Goal: Task Accomplishment & Management: Use online tool/utility

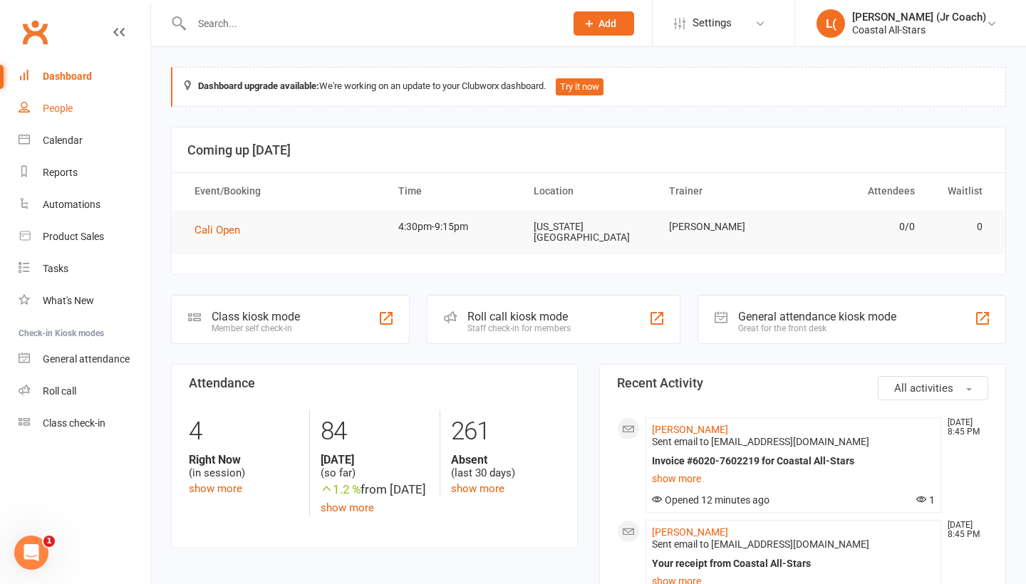
click at [78, 111] on link "People" at bounding box center [85, 109] width 132 height 32
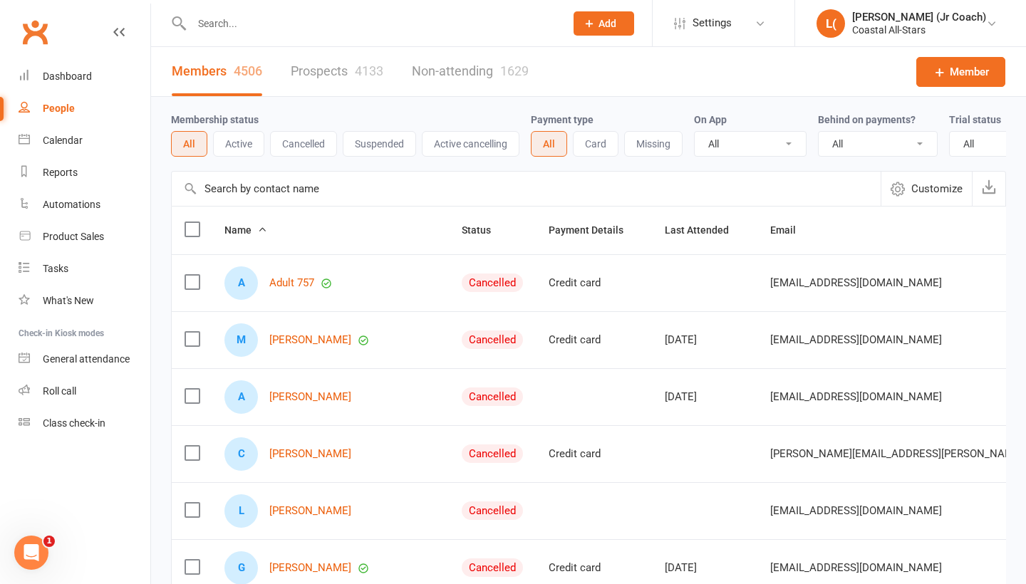
click at [326, 31] on input "text" at bounding box center [371, 24] width 368 height 20
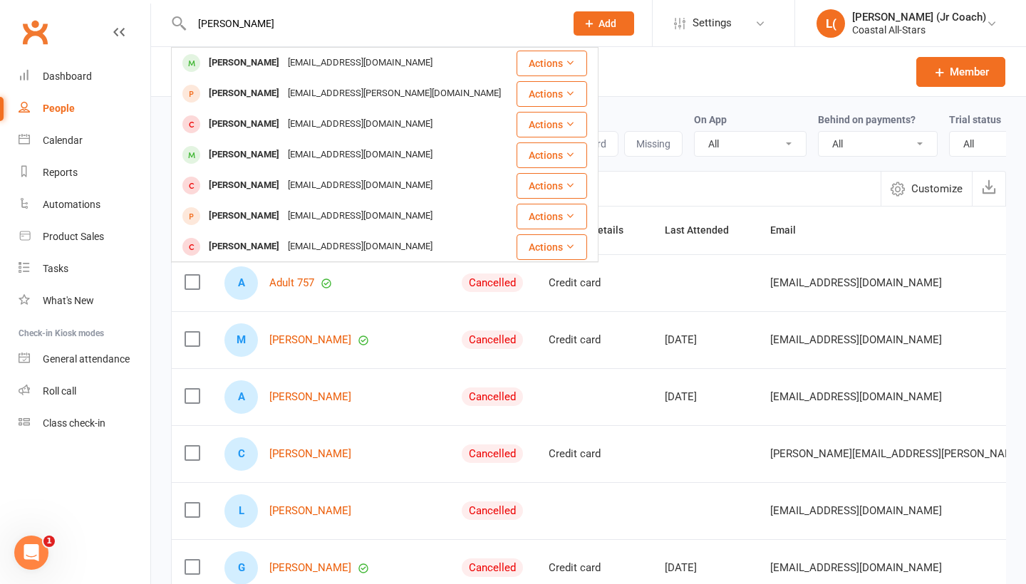
type input "[PERSON_NAME]"
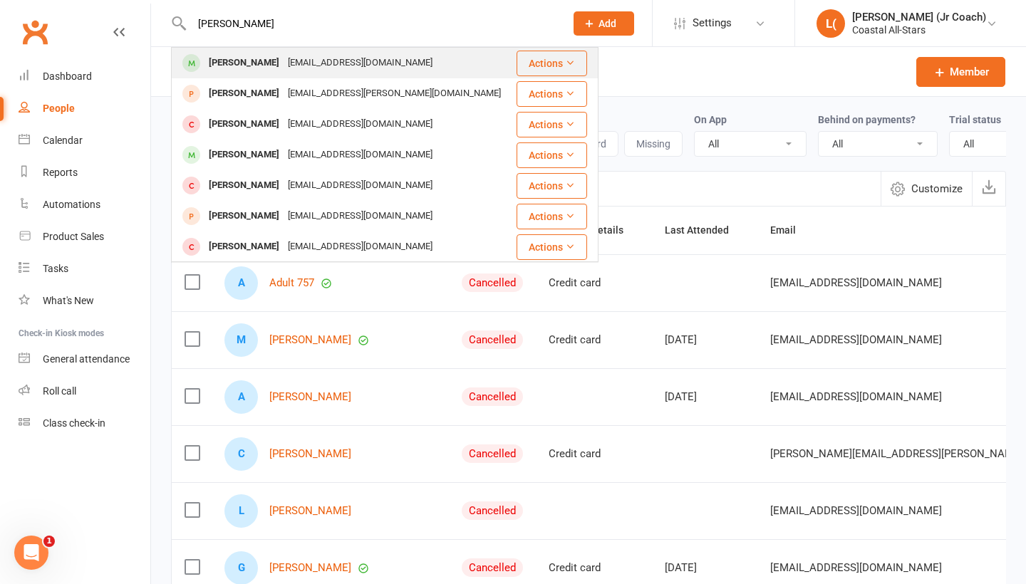
drag, startPoint x: 334, startPoint y: 2, endPoint x: 373, endPoint y: 67, distance: 75.8
click at [373, 67] on div "[EMAIL_ADDRESS][DOMAIN_NAME]" at bounding box center [360, 63] width 153 height 21
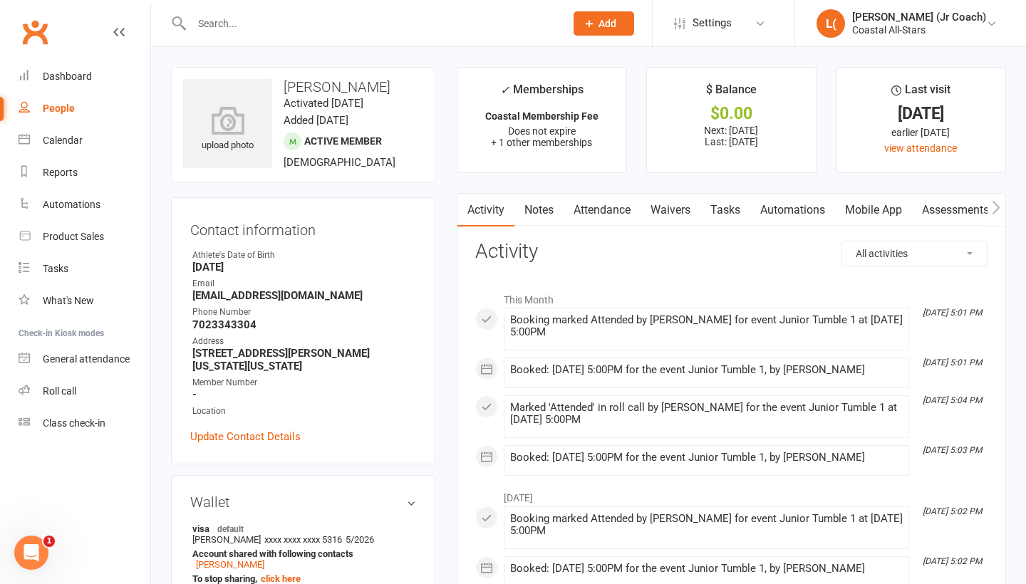
click at [562, 155] on li "✓ Memberships Coastal Membership Fee Does not expire + 1 other memberships" at bounding box center [542, 120] width 170 height 106
click at [503, 140] on span "+ 1 other memberships" at bounding box center [541, 142] width 101 height 11
click at [536, 141] on span "+ 1 other memberships" at bounding box center [541, 142] width 101 height 11
click at [494, 144] on span "+ 1 other memberships" at bounding box center [541, 142] width 101 height 11
click at [530, 138] on span "+ 1 other memberships" at bounding box center [541, 142] width 101 height 11
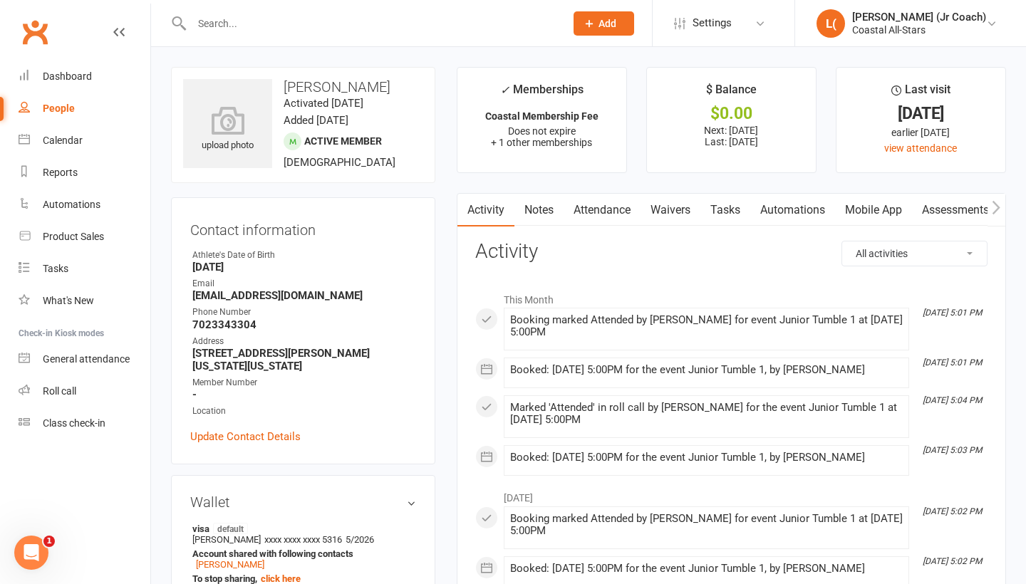
click at [630, 207] on link "Attendance" at bounding box center [602, 210] width 77 height 33
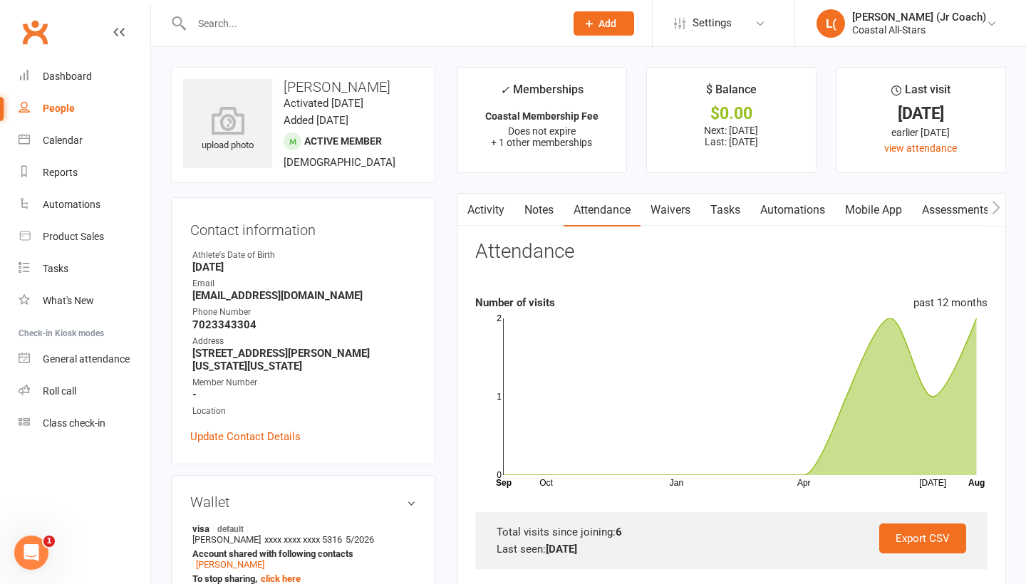
click at [993, 205] on icon "button" at bounding box center [996, 207] width 9 height 15
click at [468, 204] on icon "button" at bounding box center [466, 207] width 9 height 15
click at [534, 215] on link "Notes" at bounding box center [539, 210] width 49 height 33
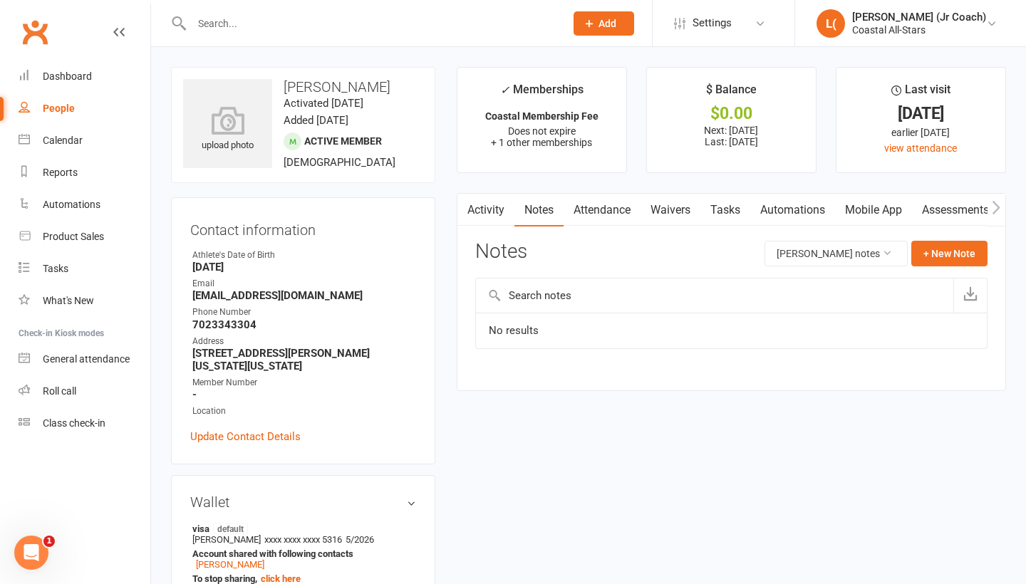
click at [484, 203] on link "Activity" at bounding box center [486, 210] width 57 height 33
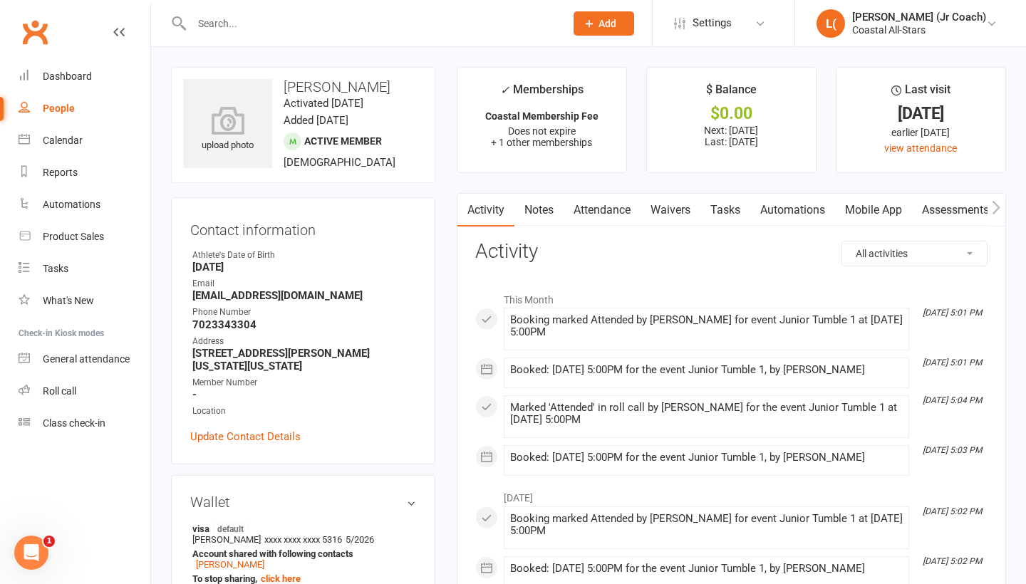
click at [559, 113] on strong "Coastal Membership Fee" at bounding box center [541, 115] width 113 height 11
click at [541, 206] on link "Notes" at bounding box center [539, 210] width 49 height 33
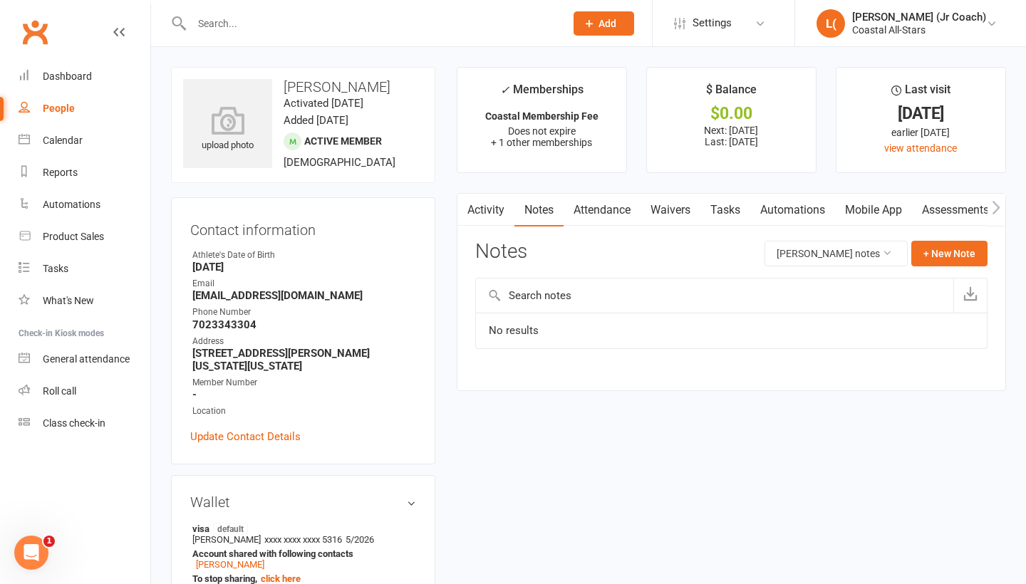
click at [597, 206] on link "Attendance" at bounding box center [602, 210] width 77 height 33
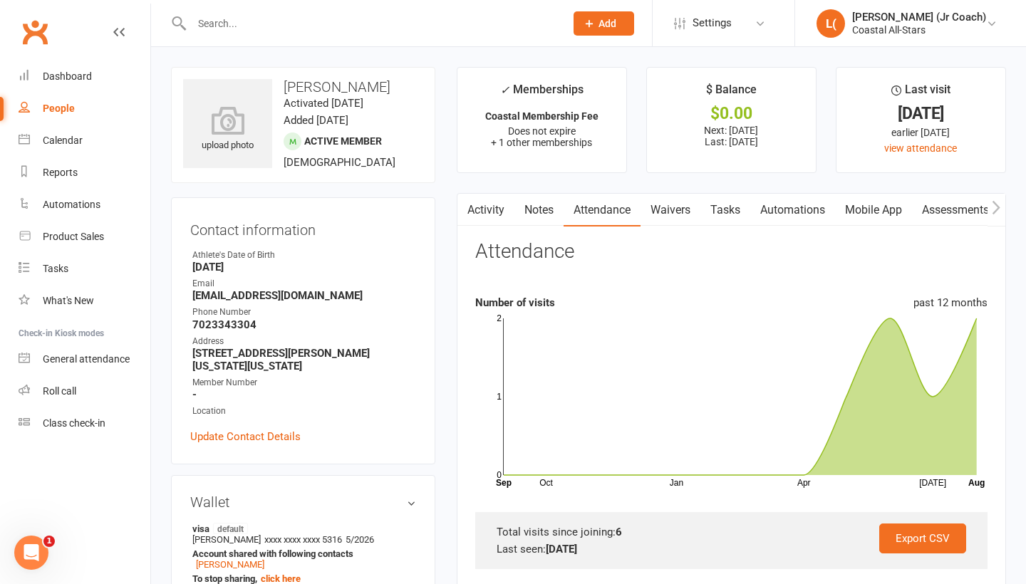
click at [502, 211] on link "Activity" at bounding box center [486, 210] width 57 height 33
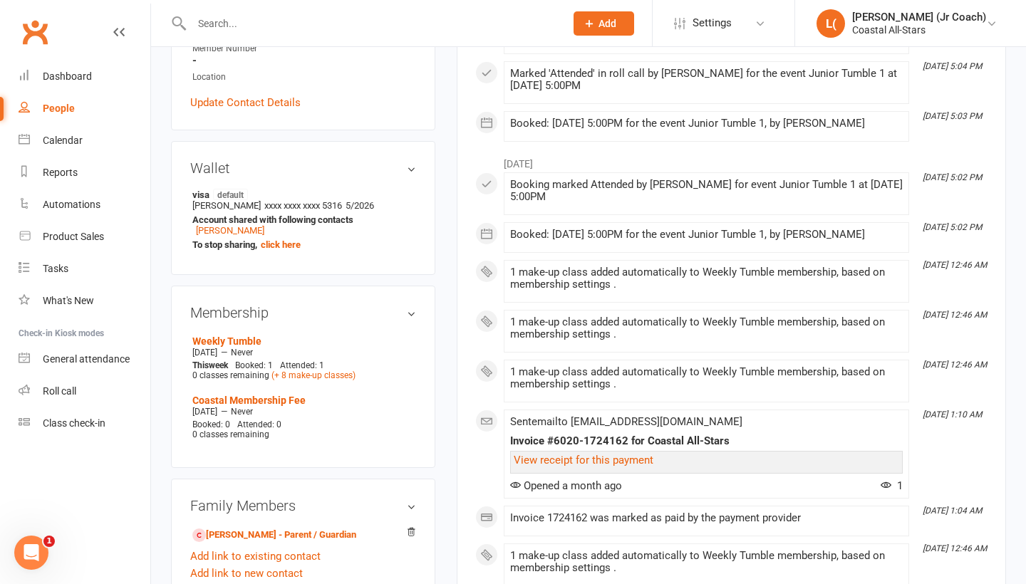
scroll to position [336, 0]
click at [263, 365] on span "Booked: 1" at bounding box center [254, 364] width 38 height 10
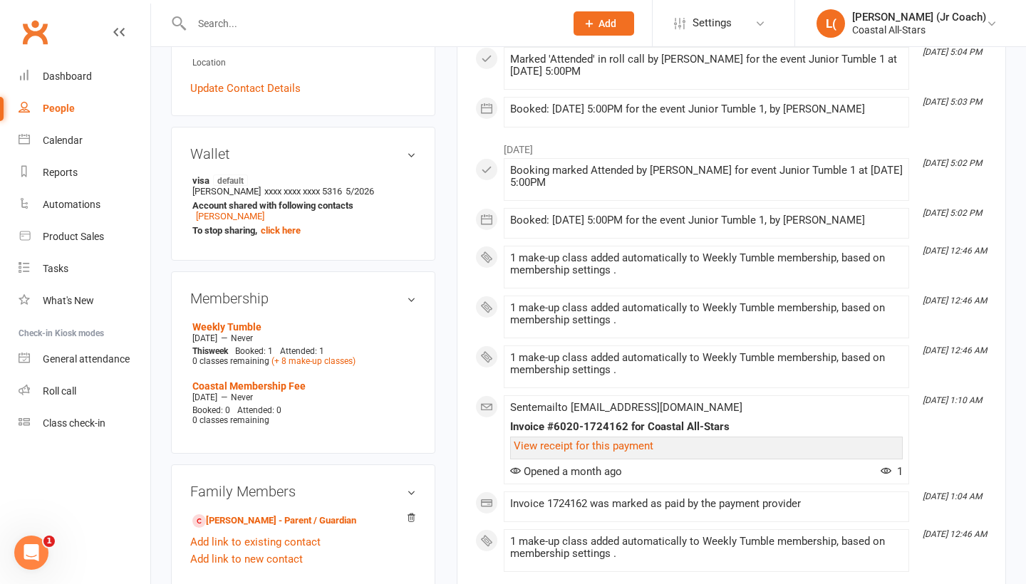
click at [412, 294] on h3 "Membership" at bounding box center [303, 299] width 226 height 16
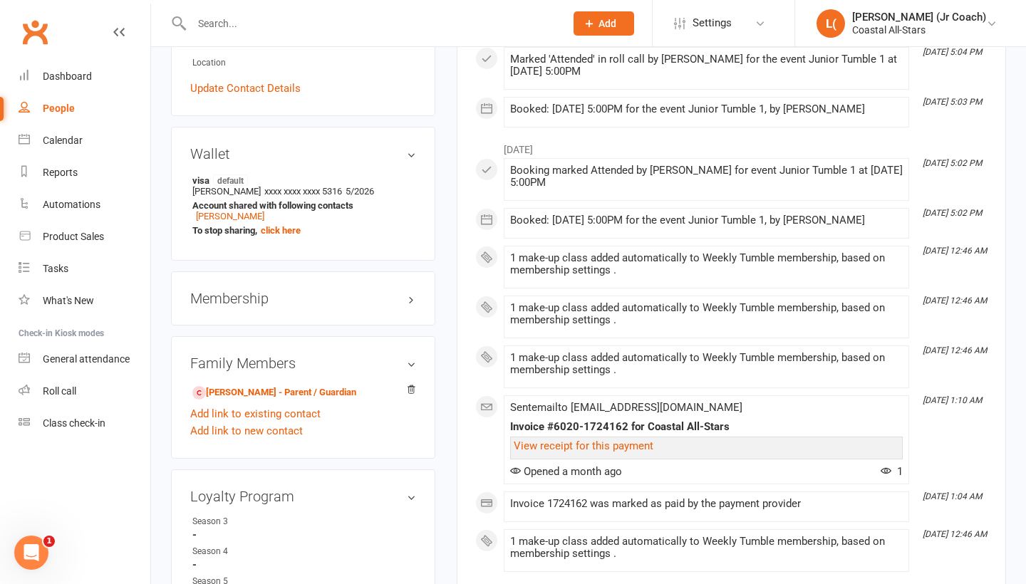
click at [412, 294] on h3 "Membership" at bounding box center [303, 299] width 226 height 16
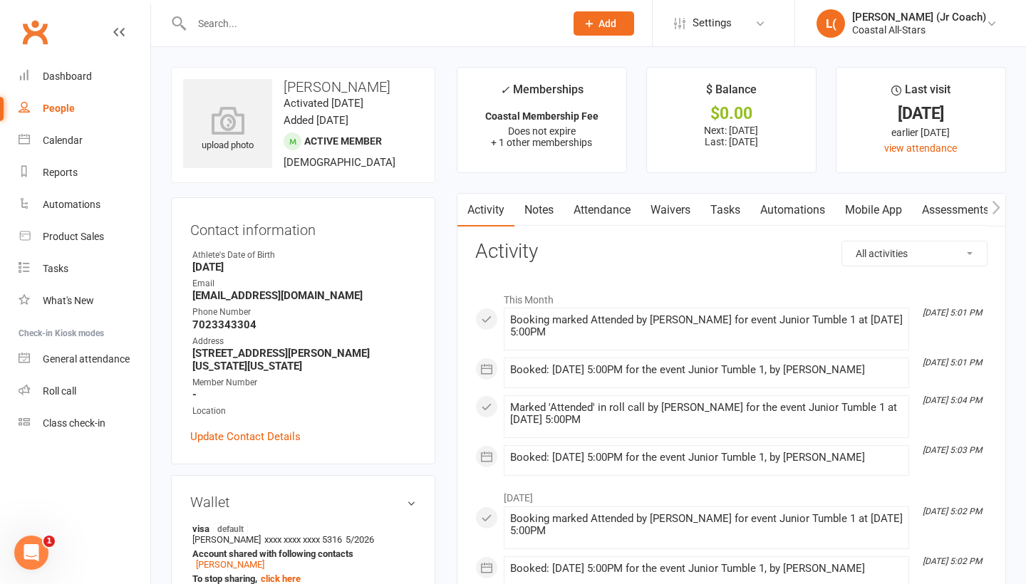
scroll to position [0, 0]
click at [510, 314] on span at bounding box center [510, 314] width 0 height 0
click at [485, 383] on div "This Month [DATE] 5:01 PM Booking marked Attended by [PERSON_NAME] for event Ju…" at bounding box center [731, 380] width 512 height 191
click at [353, 20] on input "text" at bounding box center [371, 24] width 368 height 20
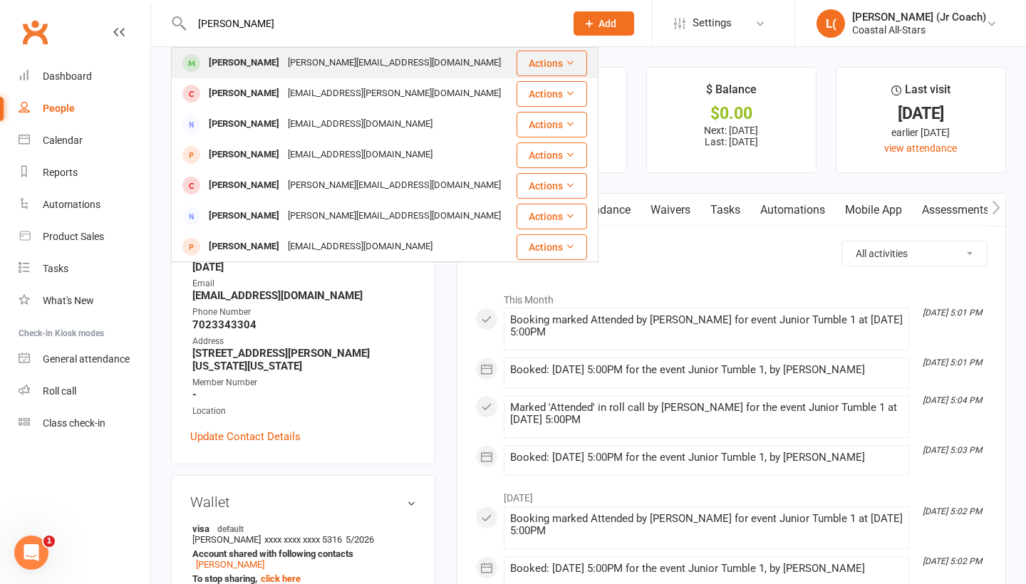
type input "[PERSON_NAME]"
click at [426, 68] on div "[PERSON_NAME] [PERSON_NAME][EMAIL_ADDRESS][DOMAIN_NAME]" at bounding box center [343, 62] width 342 height 29
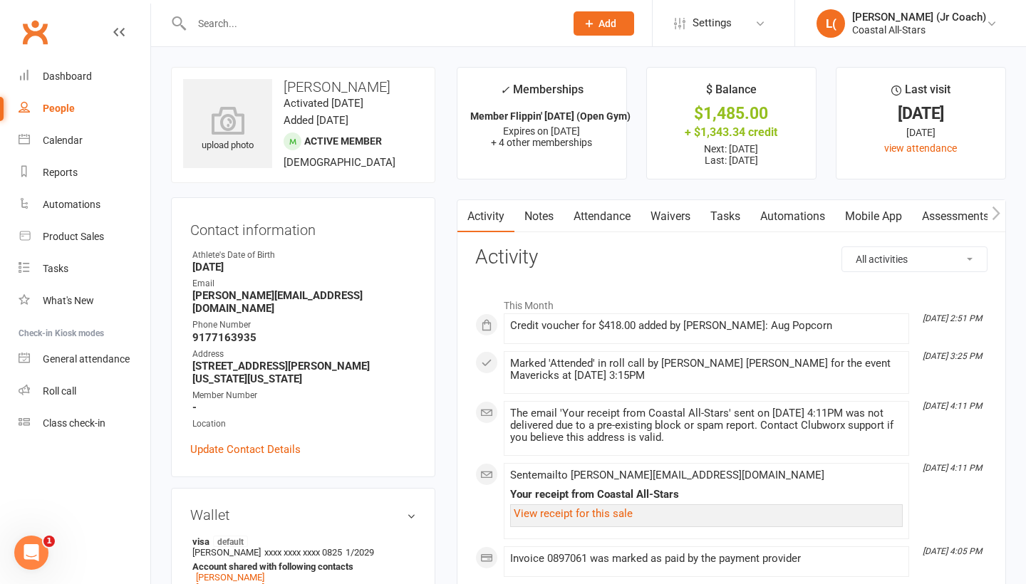
click at [548, 213] on link "Notes" at bounding box center [539, 216] width 49 height 33
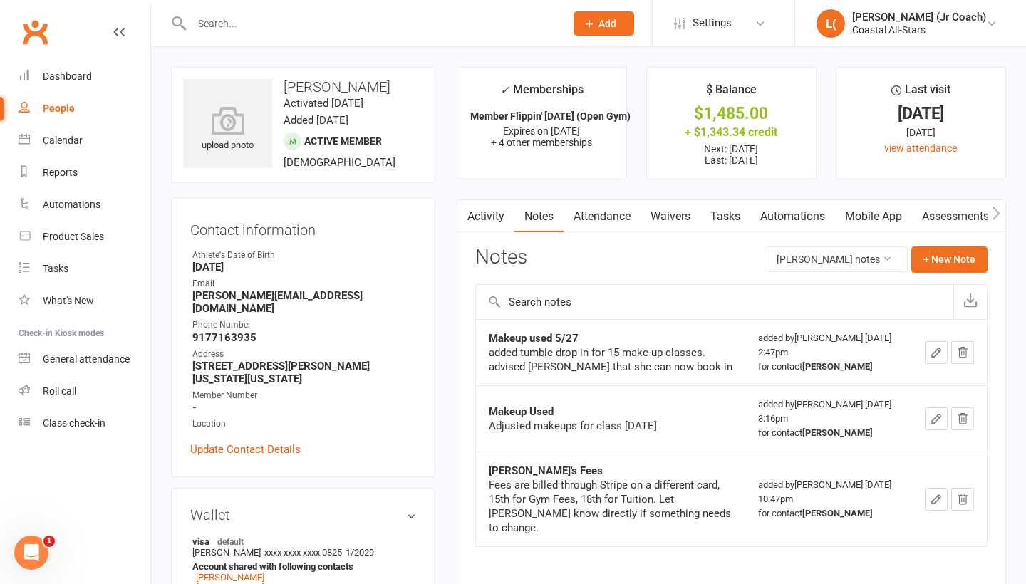
click at [482, 215] on link "Activity" at bounding box center [486, 216] width 57 height 33
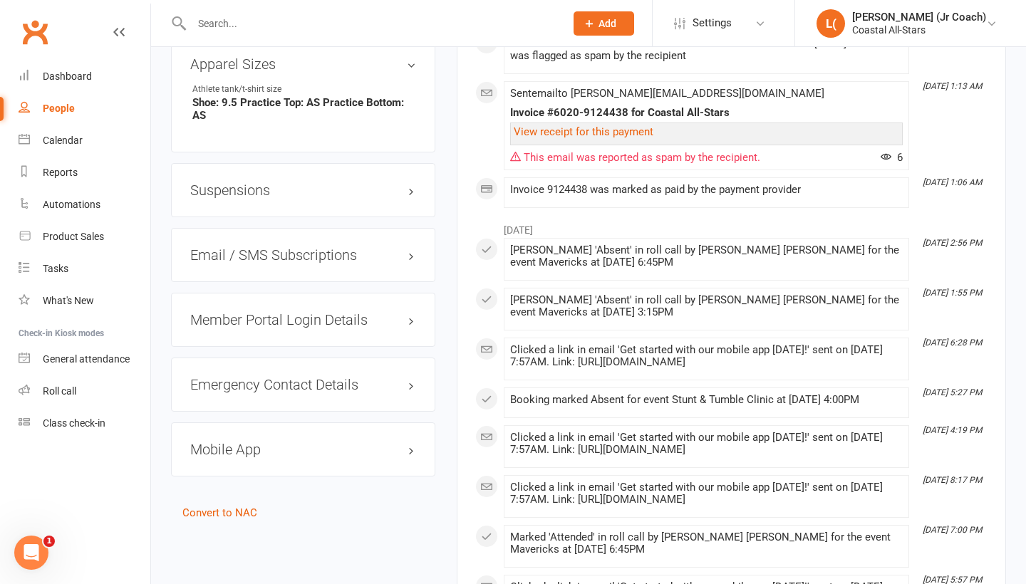
scroll to position [1538, 0]
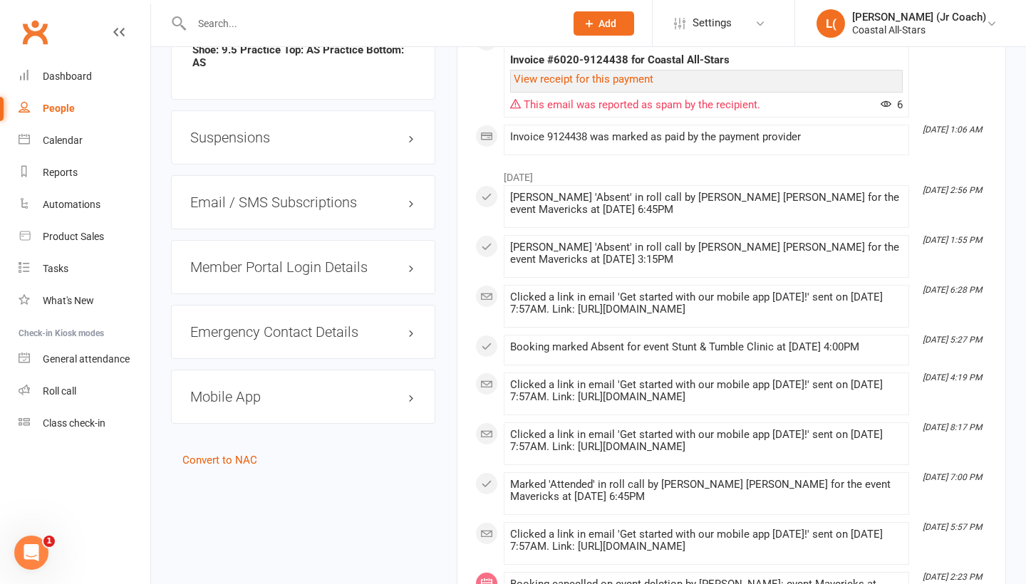
click at [674, 316] on div "Clicked a link in email 'Get started with our mobile app [DATE]!' sent on [DATE…" at bounding box center [706, 303] width 393 height 24
click at [510, 291] on span at bounding box center [510, 291] width 0 height 0
click at [728, 320] on li "[DATE] 6:28 PM Clicked a link in email 'Get started with our mobile app [DATE]!…" at bounding box center [707, 306] width 406 height 43
click at [728, 316] on div "Clicked a link in email 'Get started with our mobile app [DATE]!' sent on [DATE…" at bounding box center [706, 303] width 393 height 24
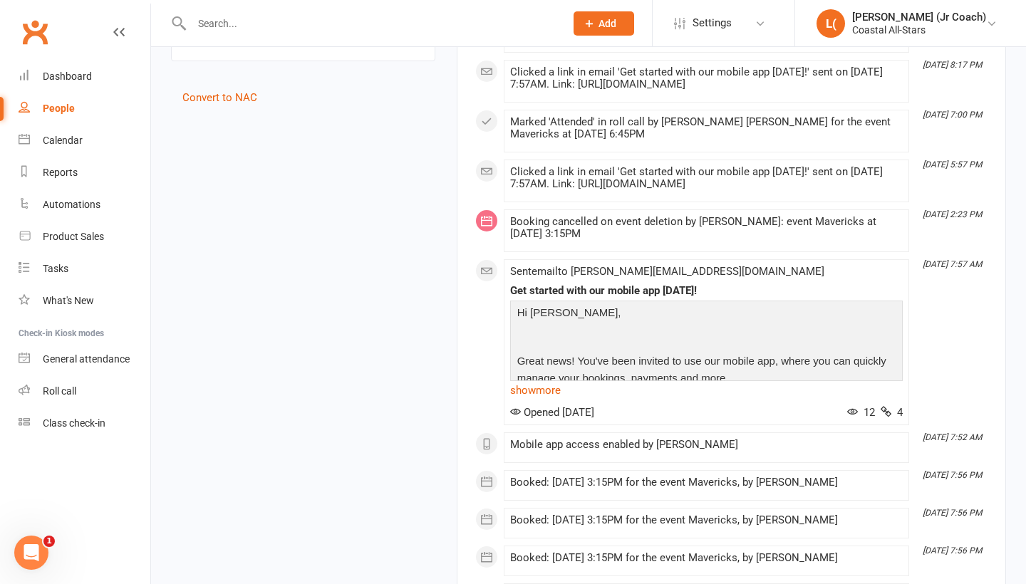
scroll to position [1917, 0]
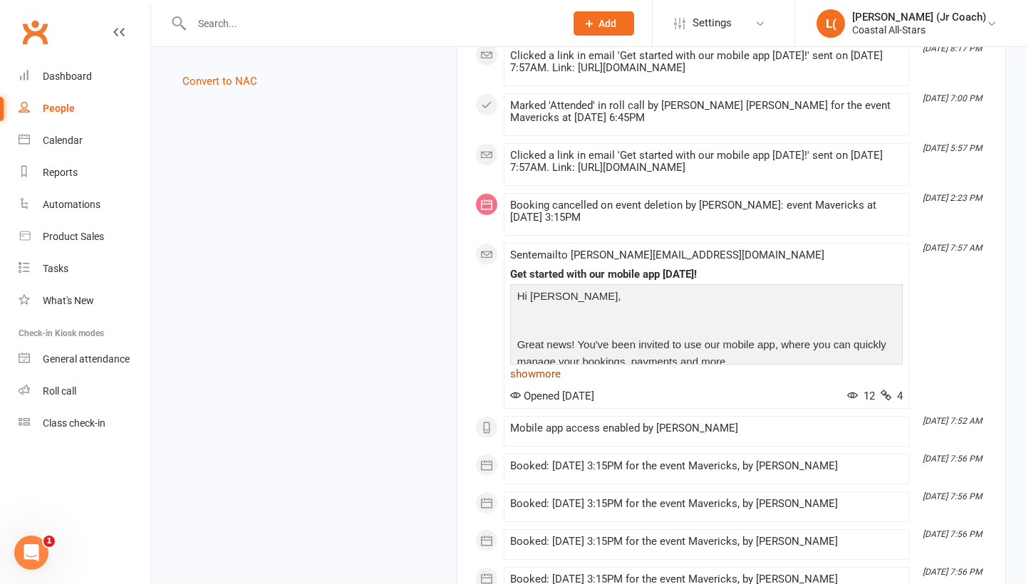
click at [534, 384] on link "show more" at bounding box center [706, 374] width 393 height 20
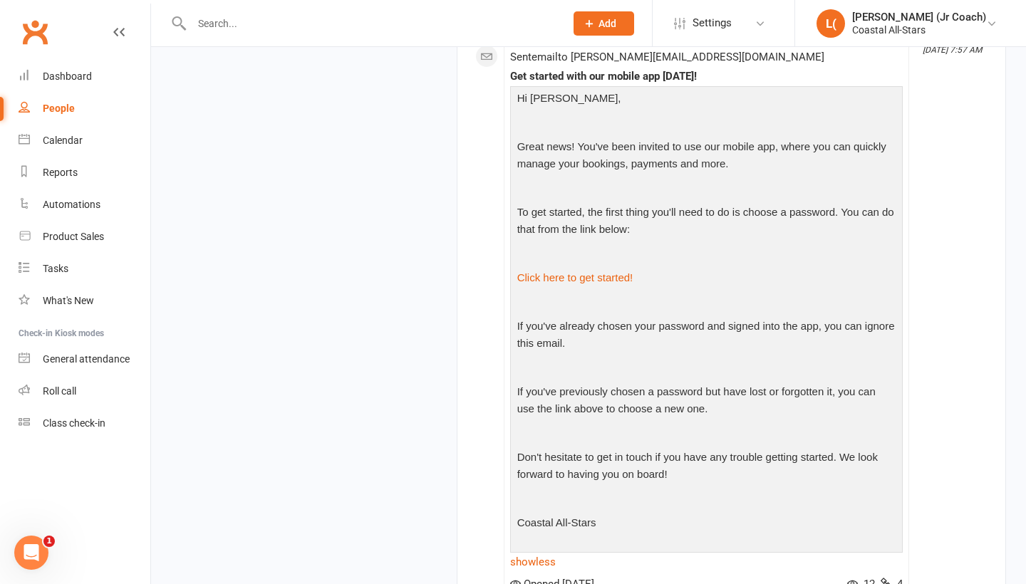
scroll to position [2108, 0]
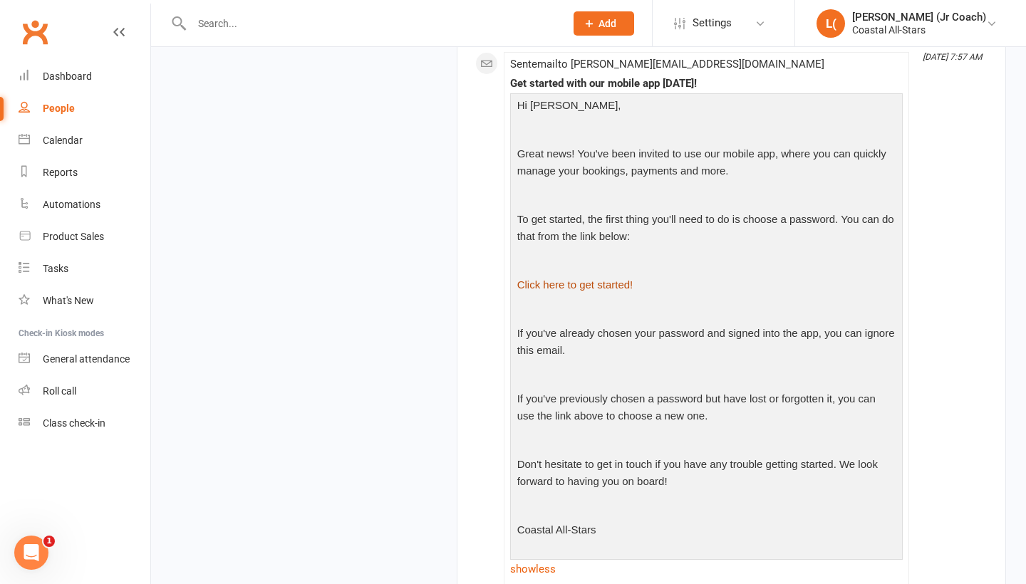
click at [587, 291] on link "Click here to get started!" at bounding box center [575, 285] width 116 height 12
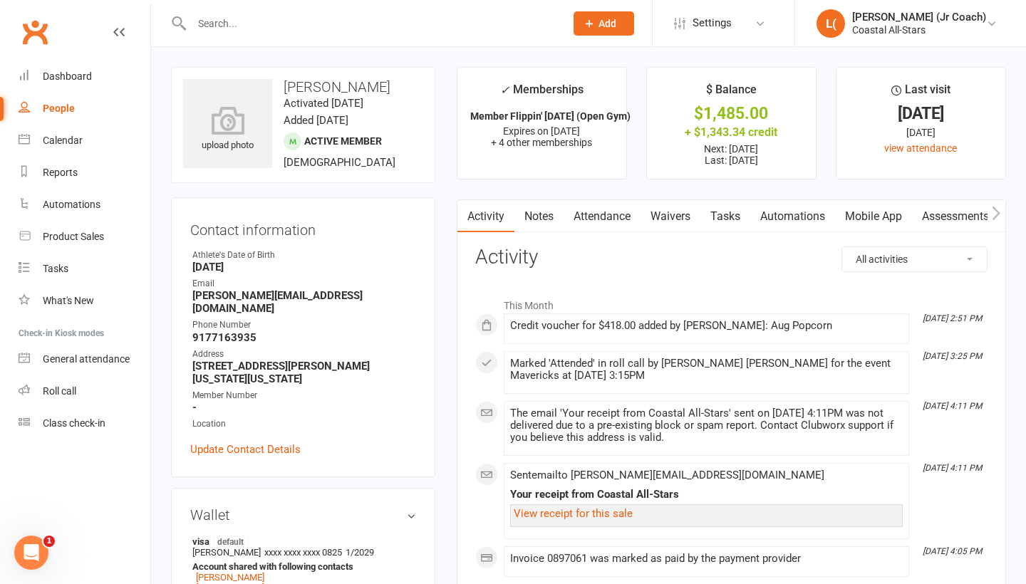
scroll to position [22, 0]
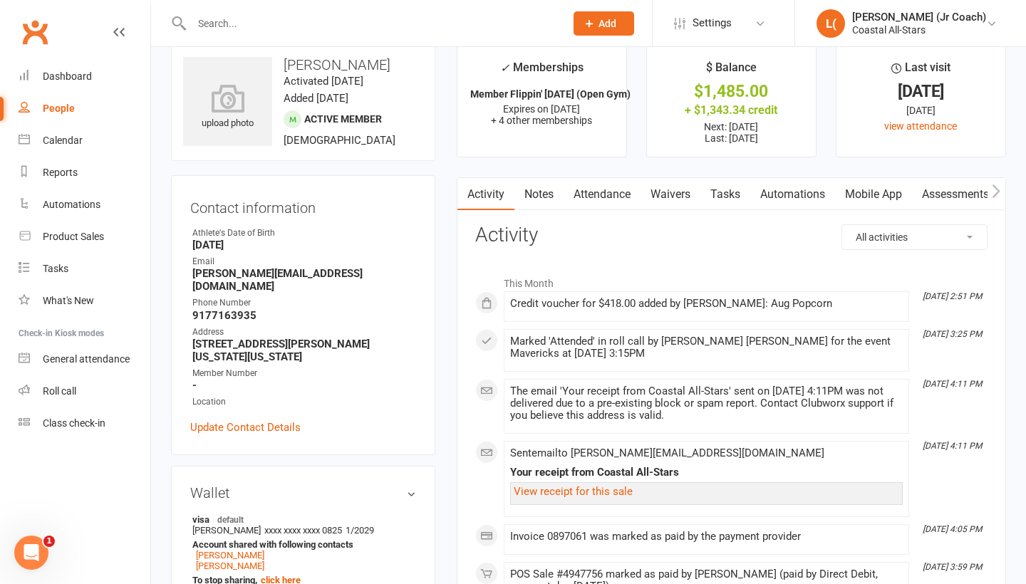
click at [619, 198] on link "Attendance" at bounding box center [602, 194] width 77 height 33
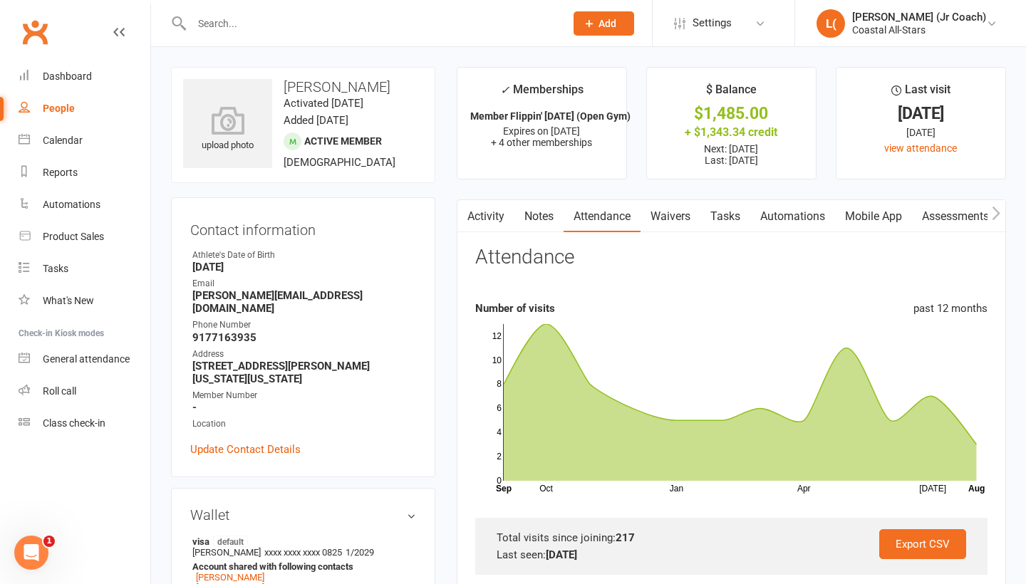
click at [693, 215] on link "Waivers" at bounding box center [671, 216] width 60 height 33
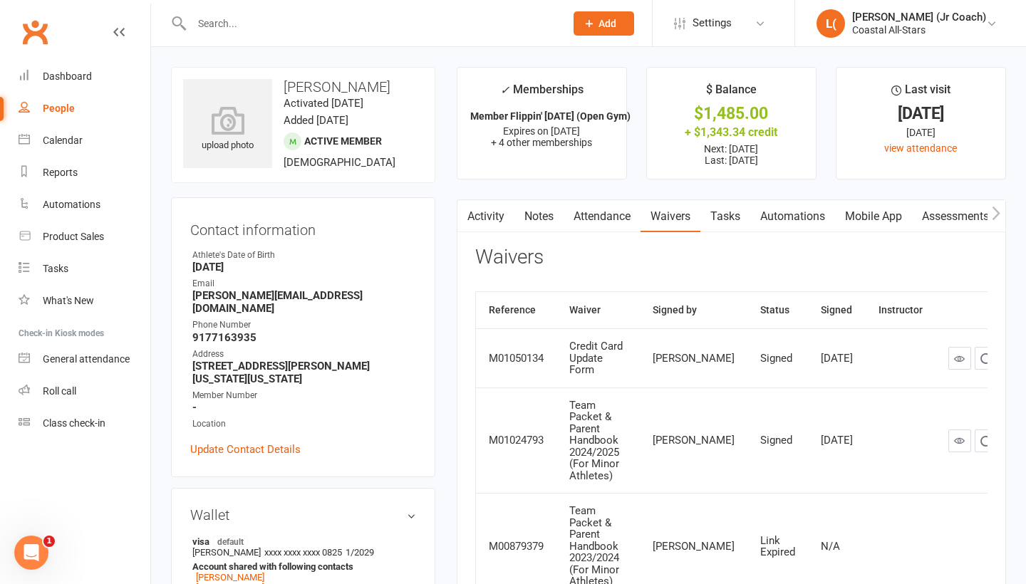
click at [733, 222] on link "Tasks" at bounding box center [726, 216] width 50 height 33
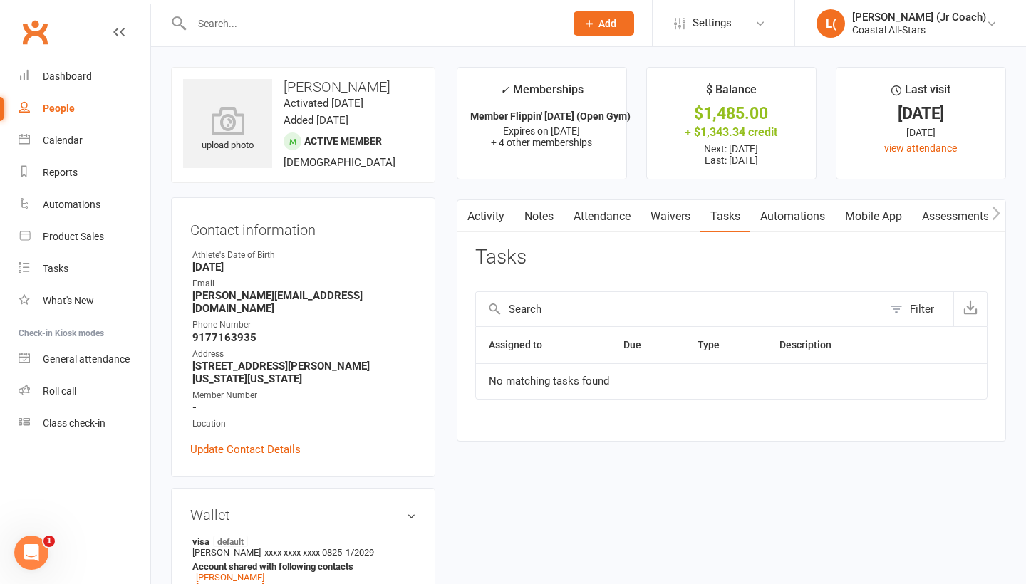
click at [789, 222] on link "Automations" at bounding box center [792, 216] width 85 height 33
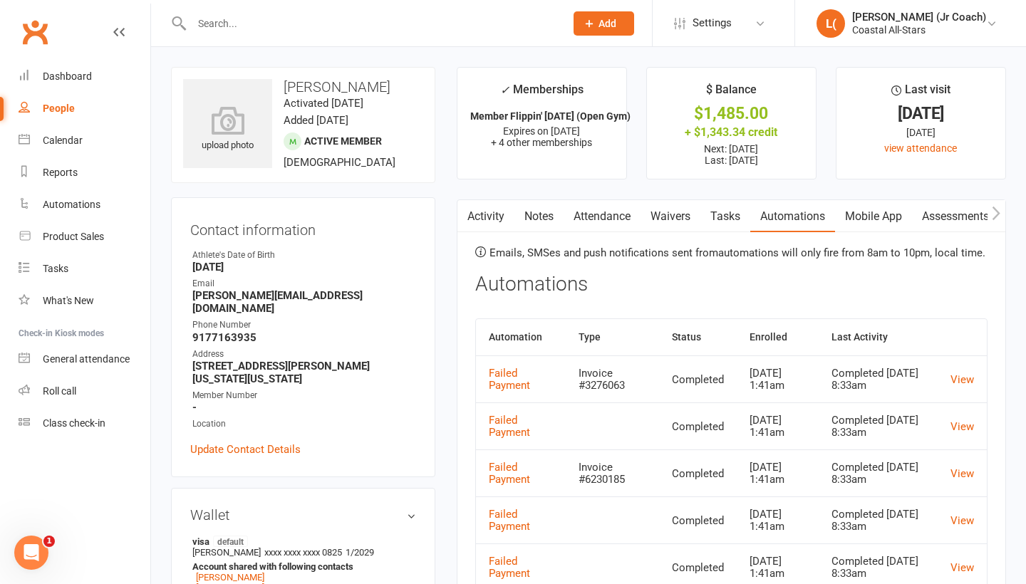
click at [864, 216] on link "Mobile App" at bounding box center [873, 216] width 77 height 33
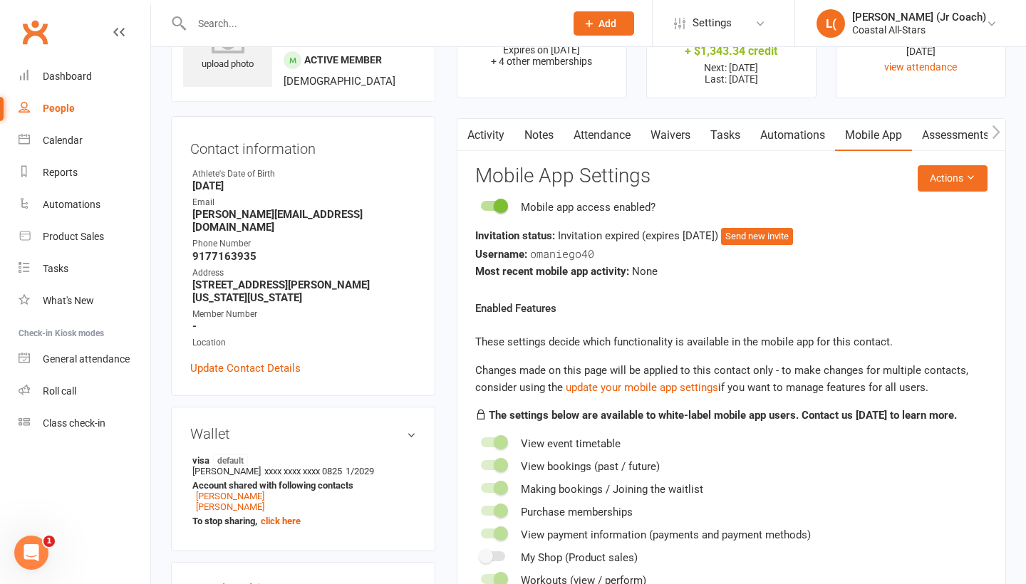
scroll to position [76, 0]
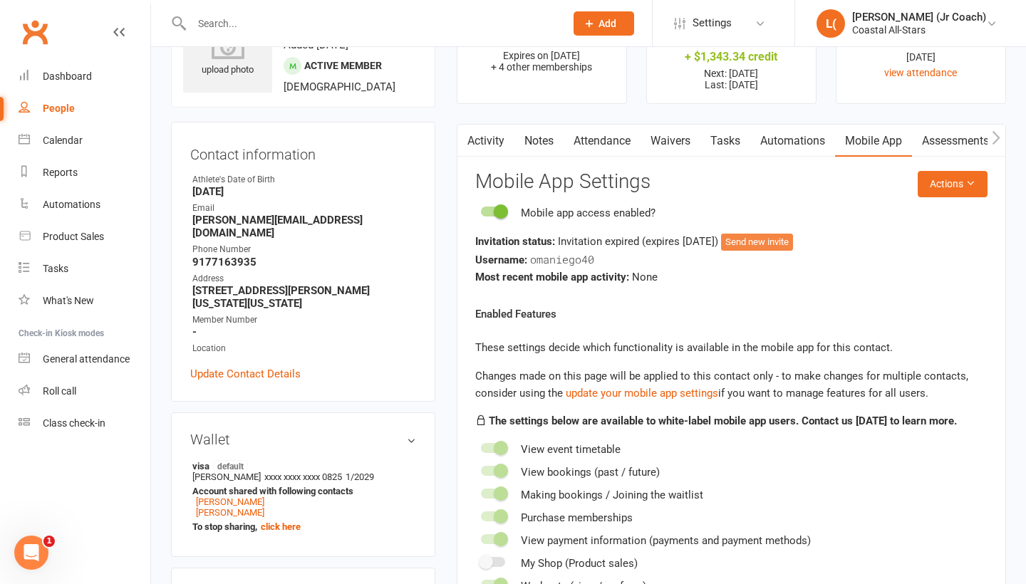
click at [790, 239] on button "Send new invite" at bounding box center [757, 242] width 72 height 17
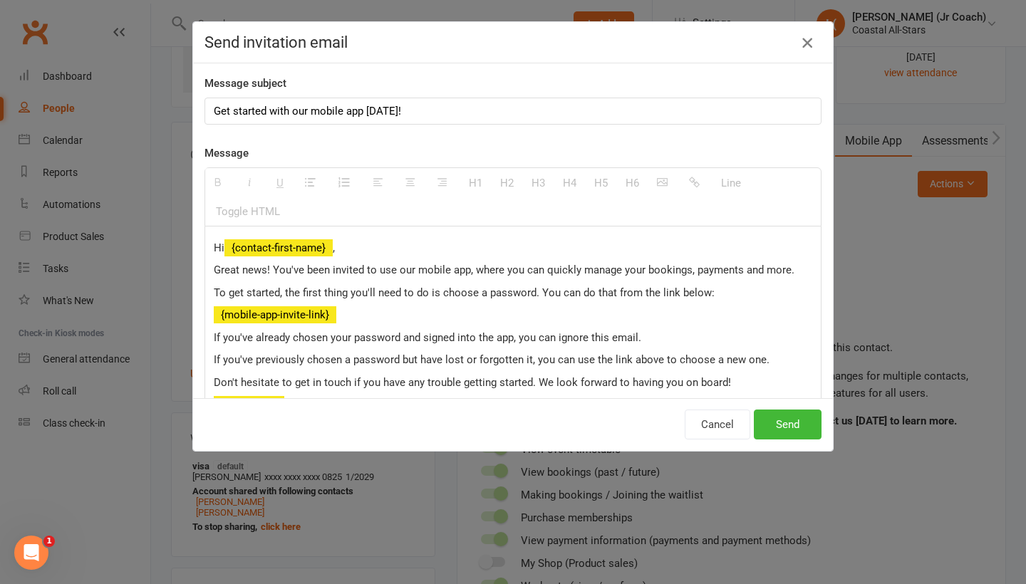
scroll to position [0, 0]
click at [809, 39] on icon "button" at bounding box center [807, 42] width 17 height 17
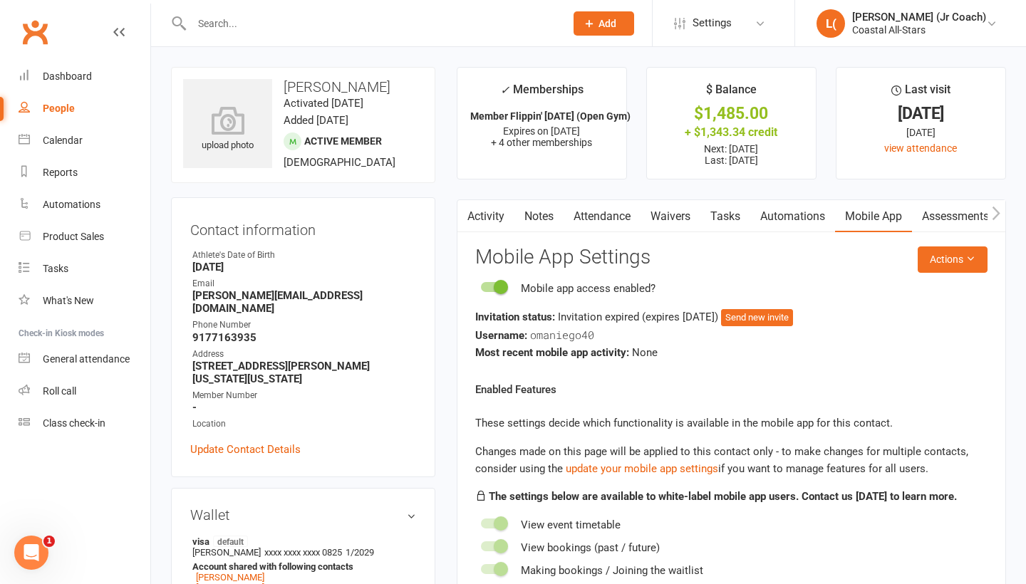
click at [480, 223] on link "Activity" at bounding box center [486, 216] width 57 height 33
